Goal: Information Seeking & Learning: Check status

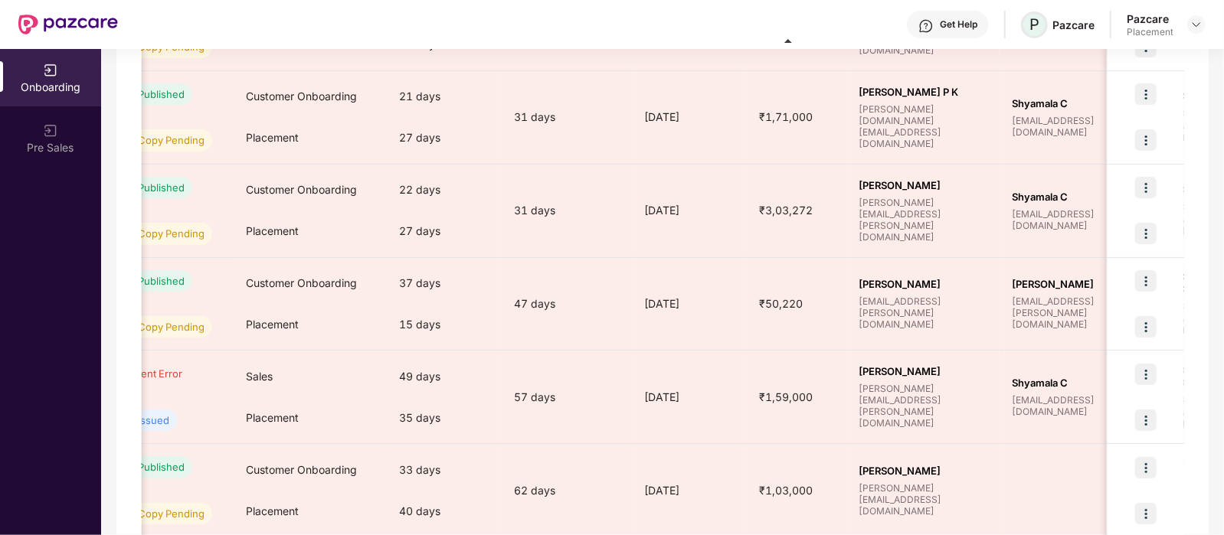
scroll to position [0, 525]
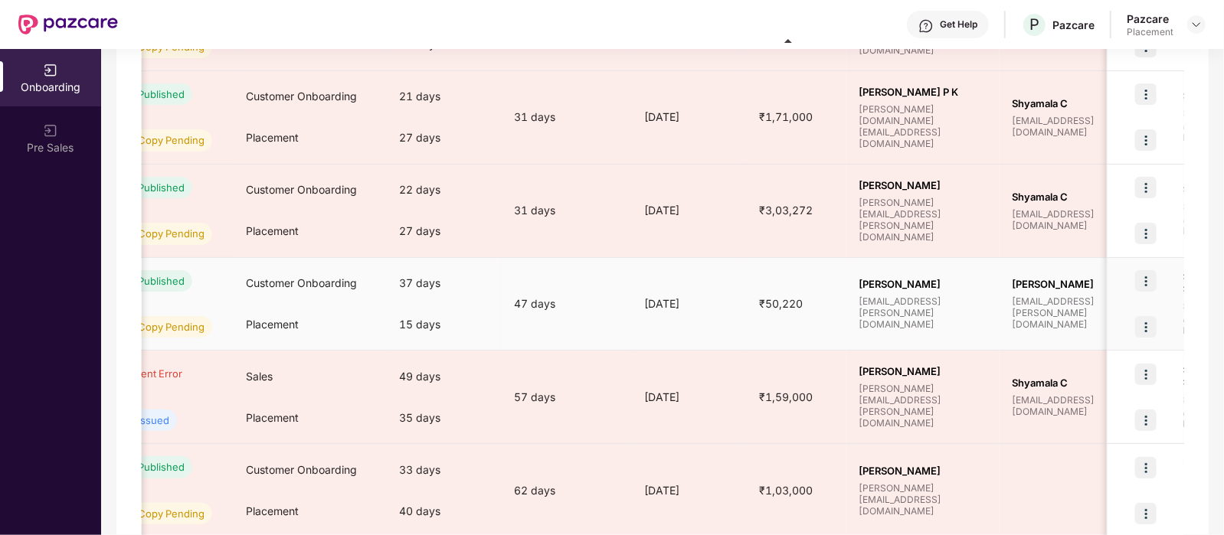
drag, startPoint x: 784, startPoint y: 15, endPoint x: 513, endPoint y: 296, distance: 391.0
click at [513, 296] on div "47 days" at bounding box center [567, 304] width 130 height 17
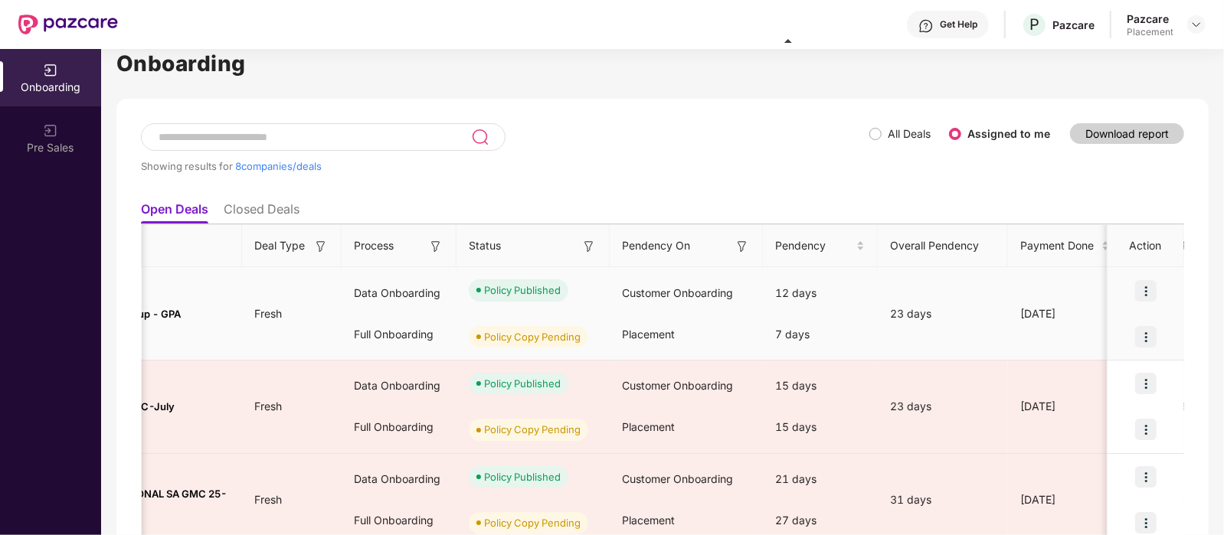
scroll to position [0, 142]
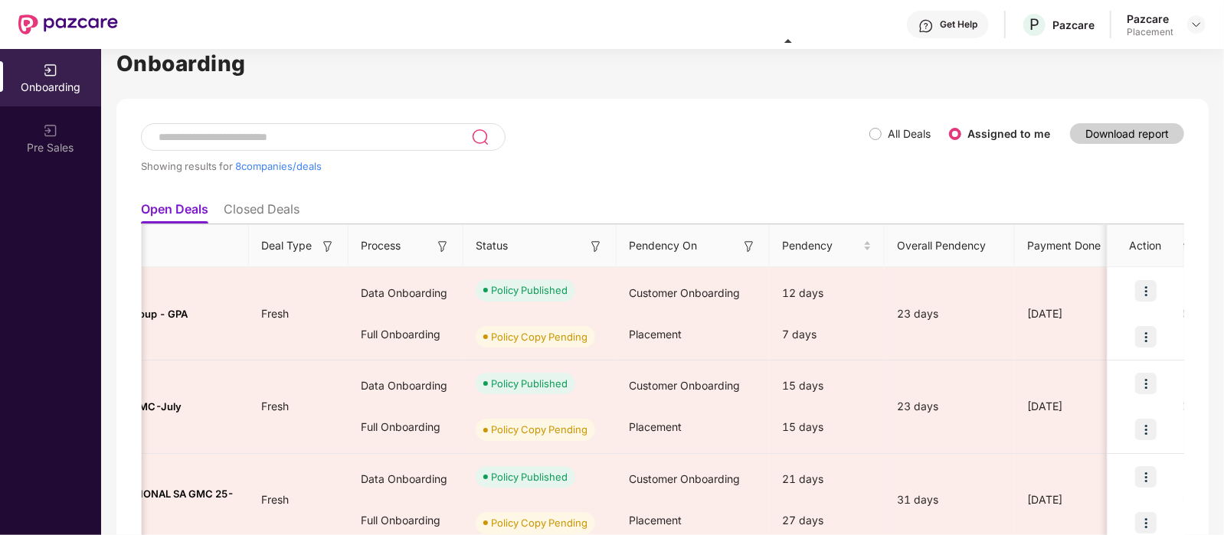
click at [744, 250] on img at bounding box center [748, 246] width 15 height 15
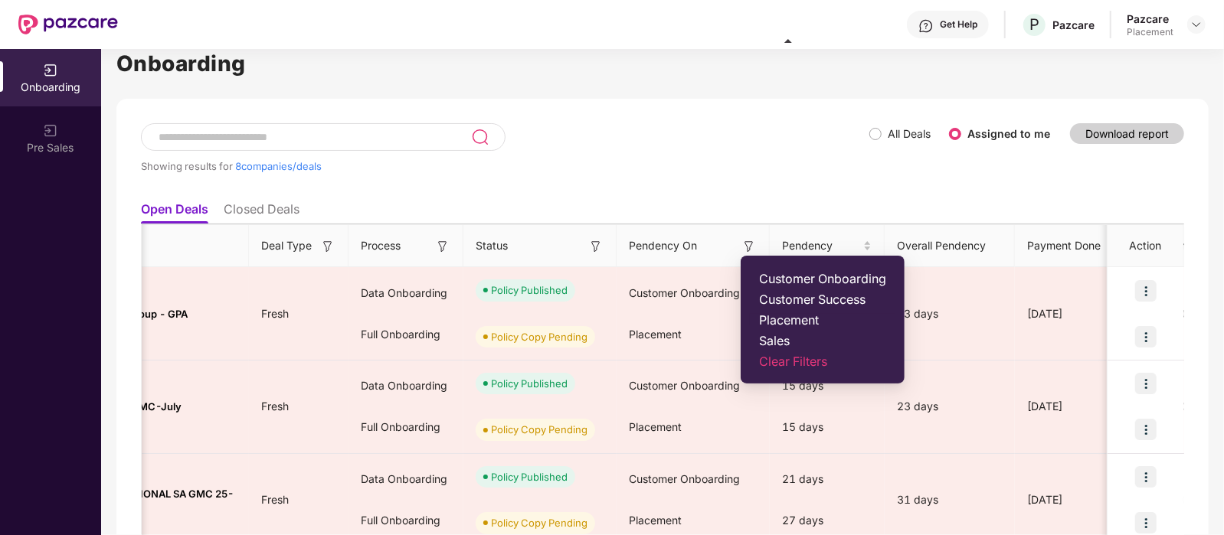
click at [773, 319] on span "Placement" at bounding box center [822, 319] width 127 height 15
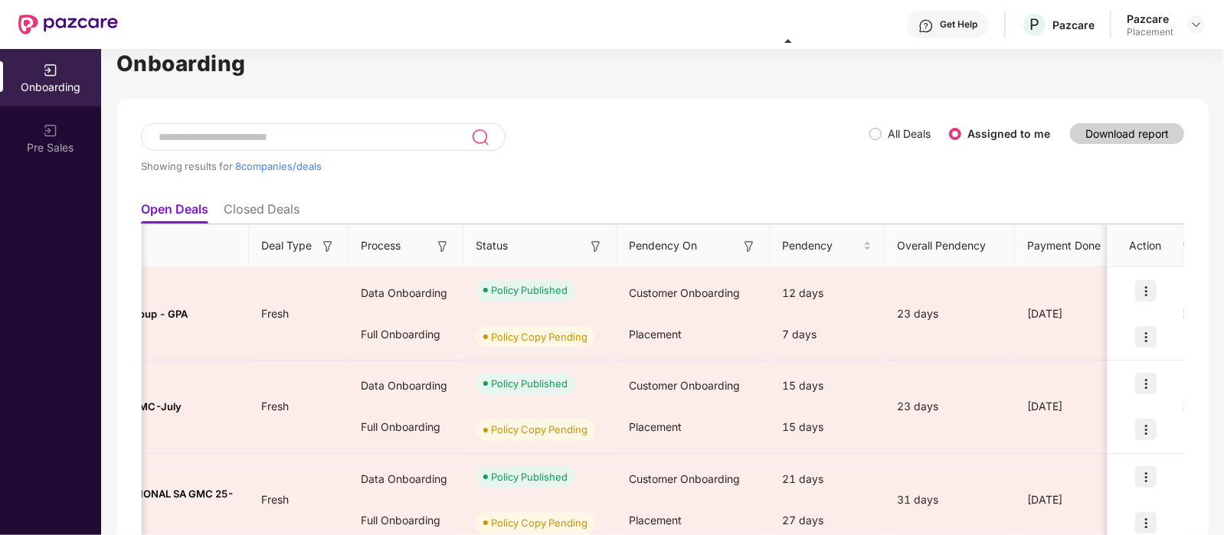
click at [597, 247] on img at bounding box center [595, 246] width 15 height 15
click at [443, 250] on img at bounding box center [442, 246] width 15 height 15
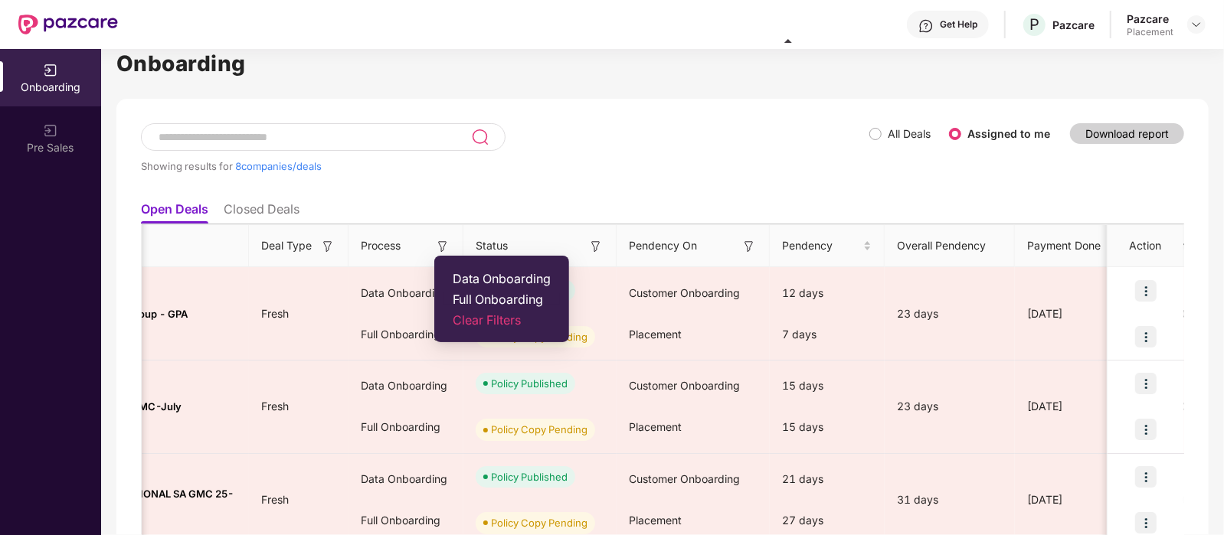
click at [500, 299] on span "Full Onboarding" at bounding box center [502, 299] width 98 height 15
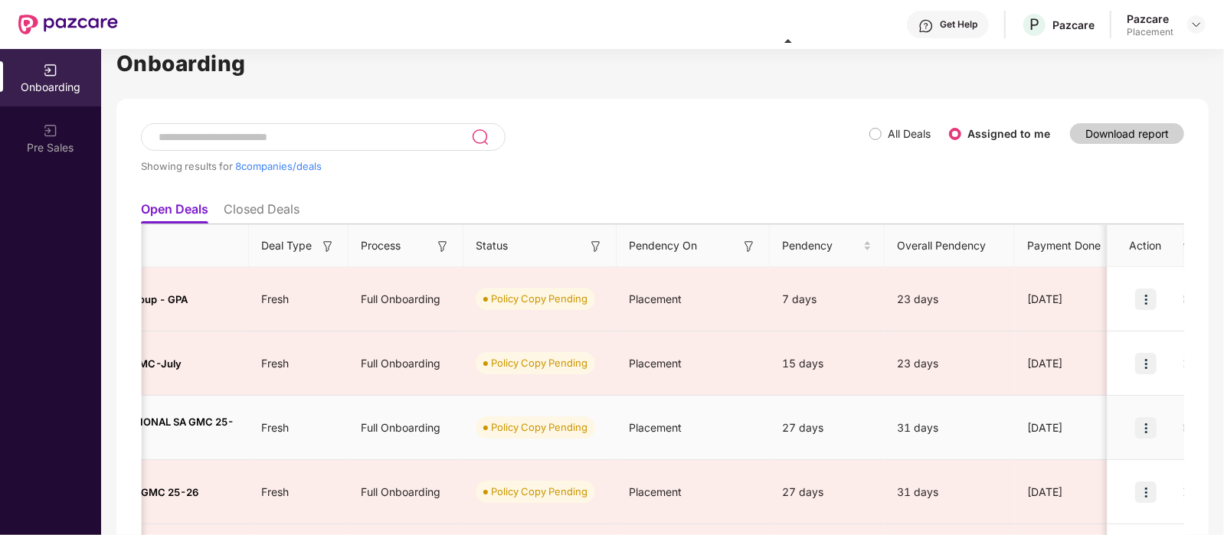
click at [648, 421] on span "Placement" at bounding box center [655, 427] width 53 height 13
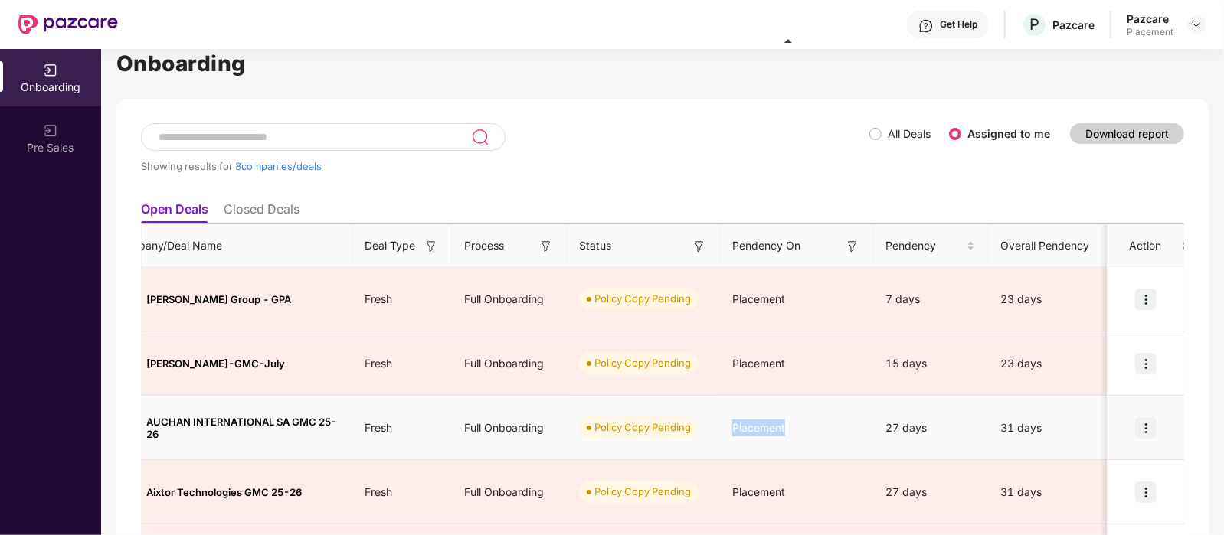
scroll to position [0, 0]
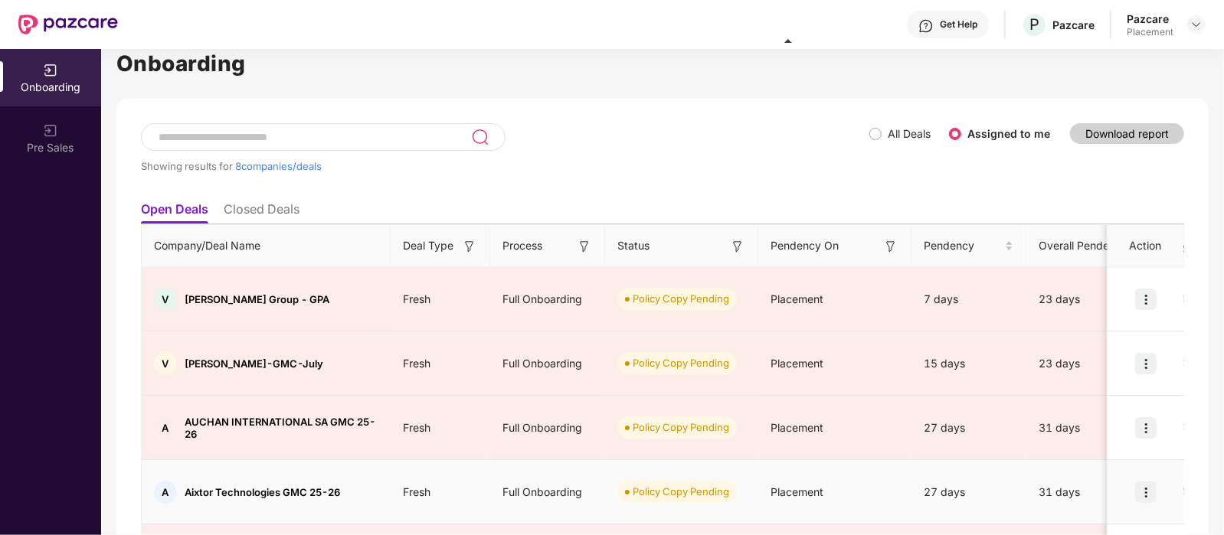
click at [270, 427] on span "Aixtor Technologies GMC 25-26" at bounding box center [262, 492] width 155 height 12
